Goal: Transaction & Acquisition: Purchase product/service

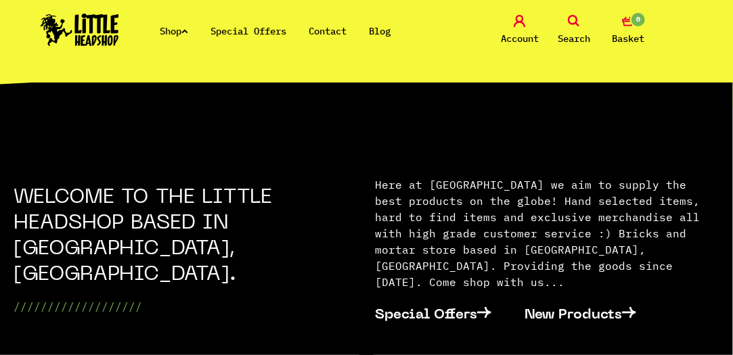
scroll to position [309, 0]
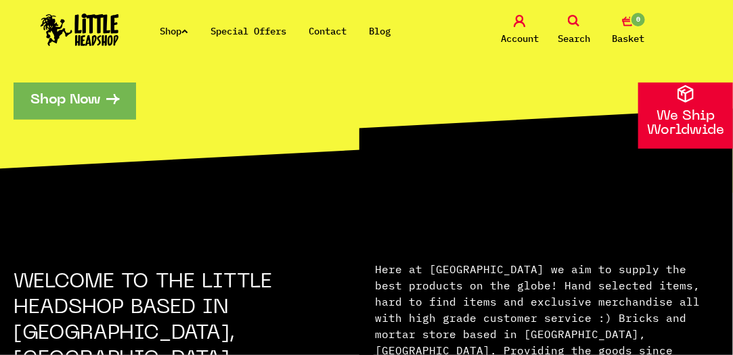
click at [70, 100] on link "Shop Now" at bounding box center [75, 99] width 123 height 41
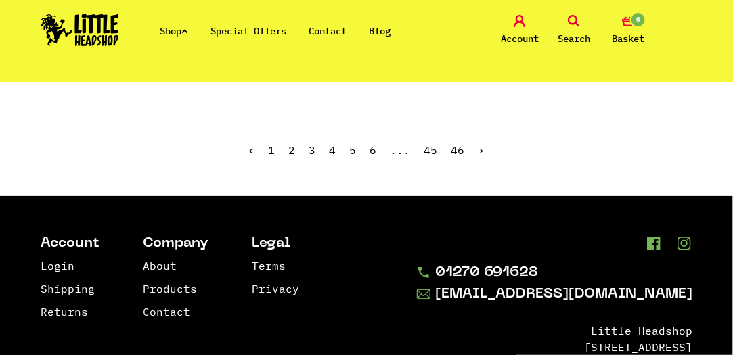
scroll to position [2868, 0]
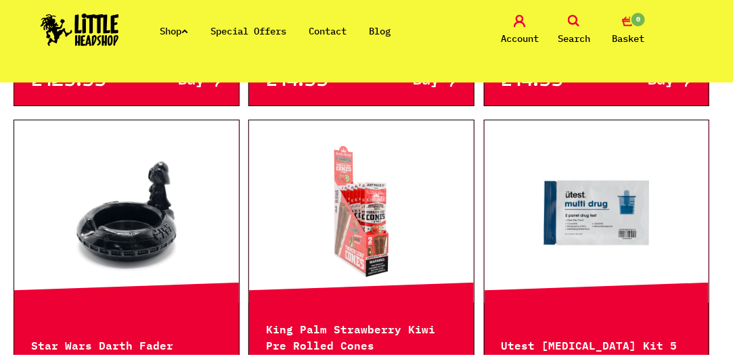
click at [574, 18] on icon at bounding box center [574, 21] width 12 height 12
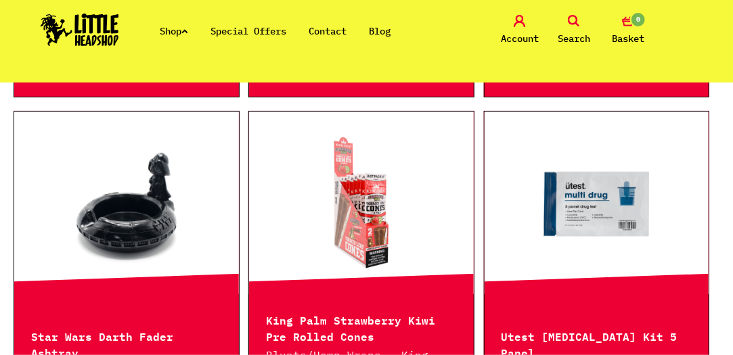
scroll to position [1708, 0]
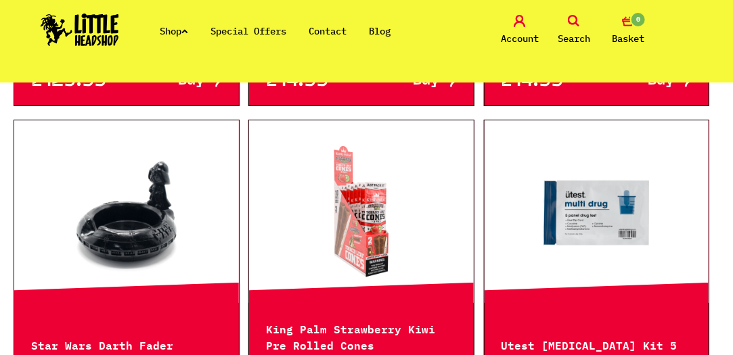
click at [574, 27] on icon at bounding box center [574, 21] width 12 height 12
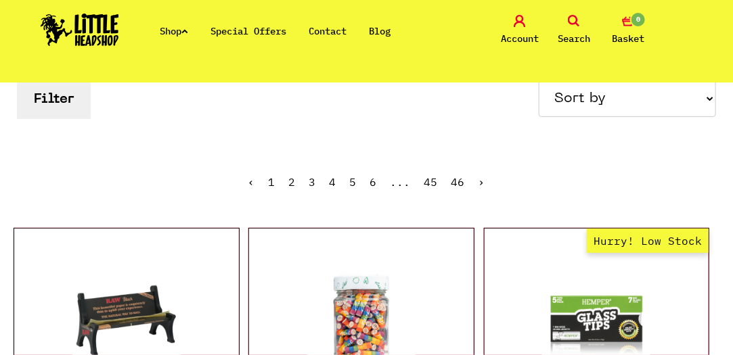
scroll to position [0, 0]
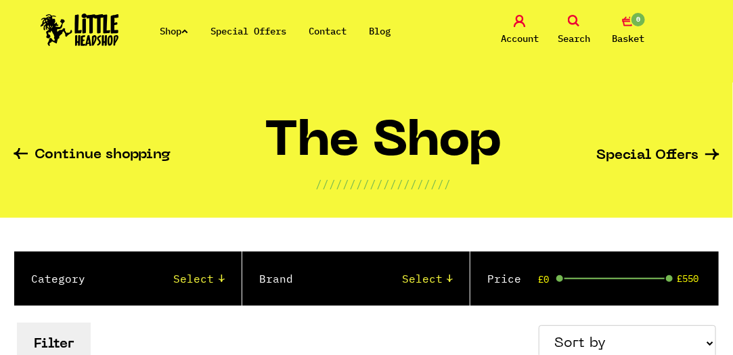
click at [574, 30] on span "Search" at bounding box center [574, 38] width 33 height 16
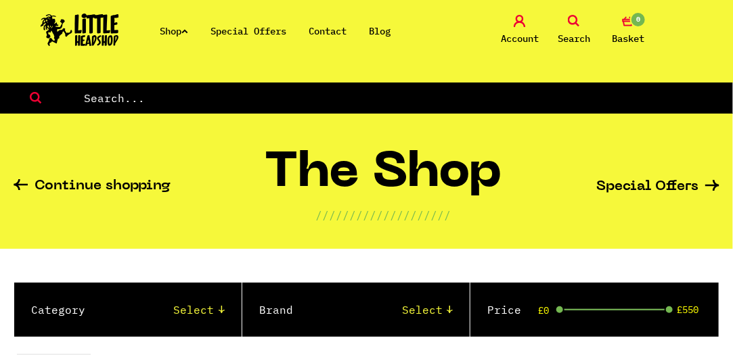
click at [110, 101] on input "text" at bounding box center [408, 98] width 651 height 18
type input "seeds"
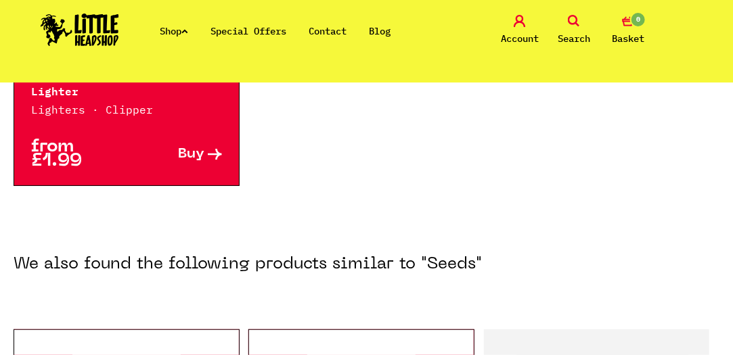
scroll to position [439, 0]
